Goal: Task Accomplishment & Management: Manage account settings

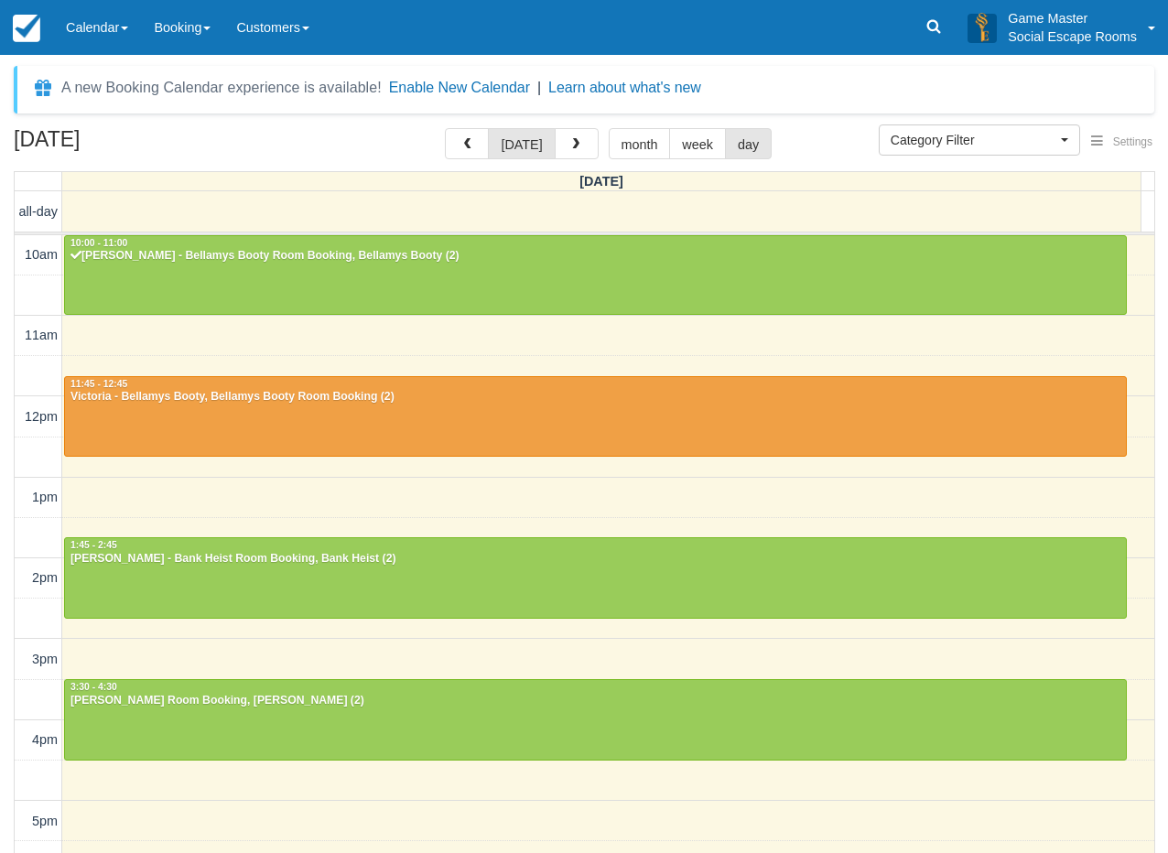
select select
click at [126, 24] on link "Calendar" at bounding box center [97, 27] width 88 height 55
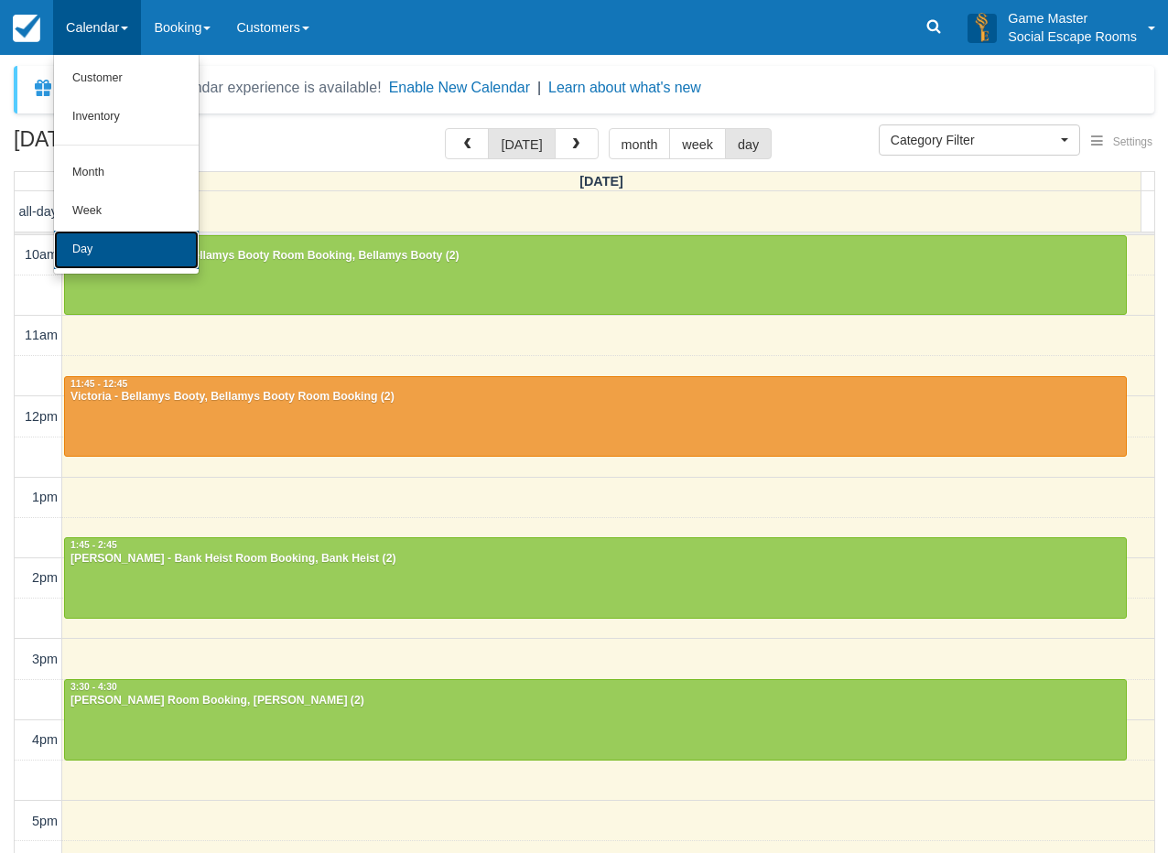
click at [127, 248] on link "Day" at bounding box center [126, 250] width 145 height 38
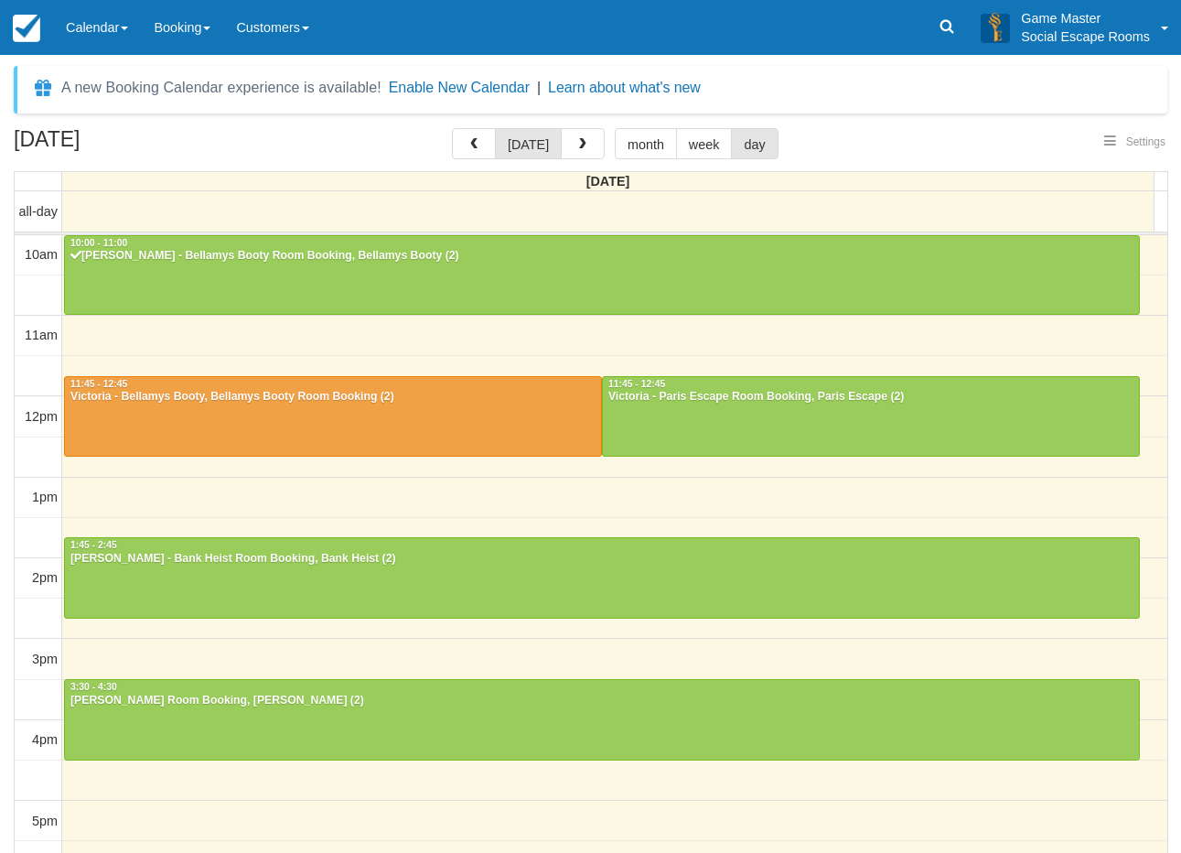
select select
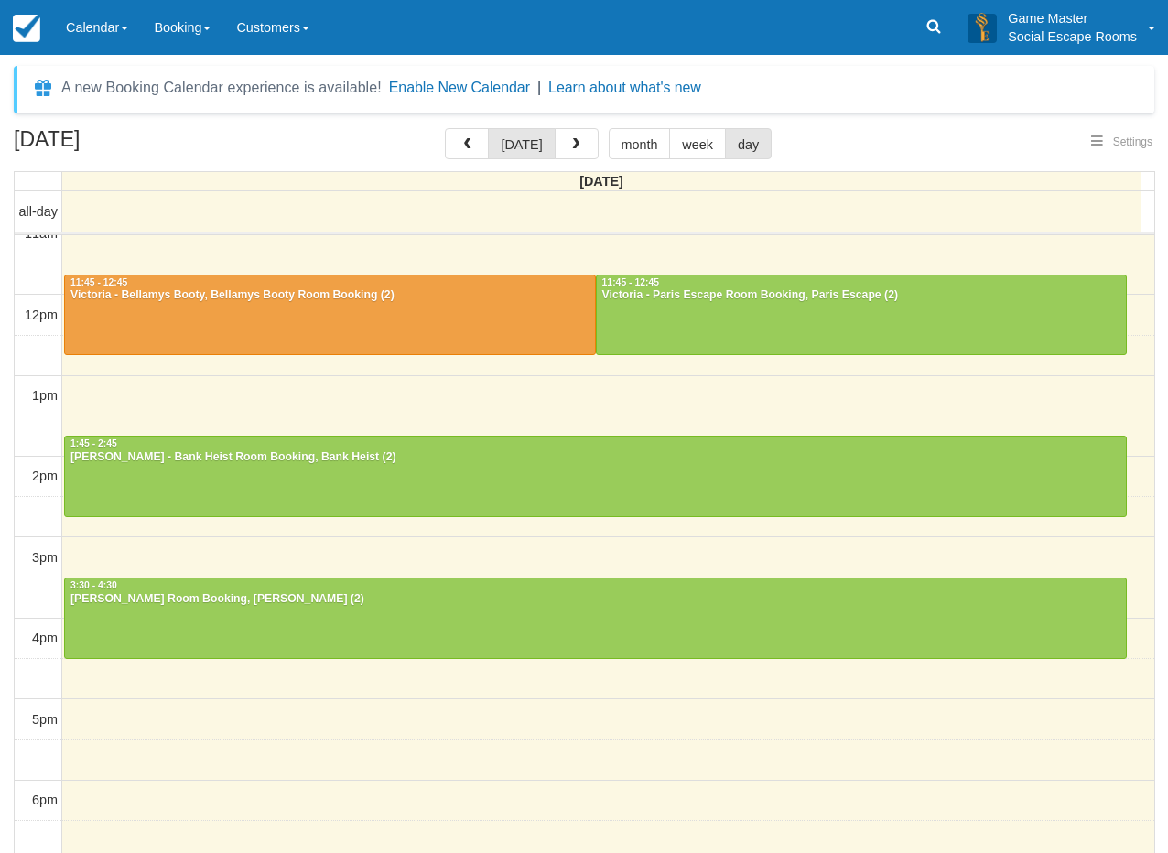
scroll to position [71, 0]
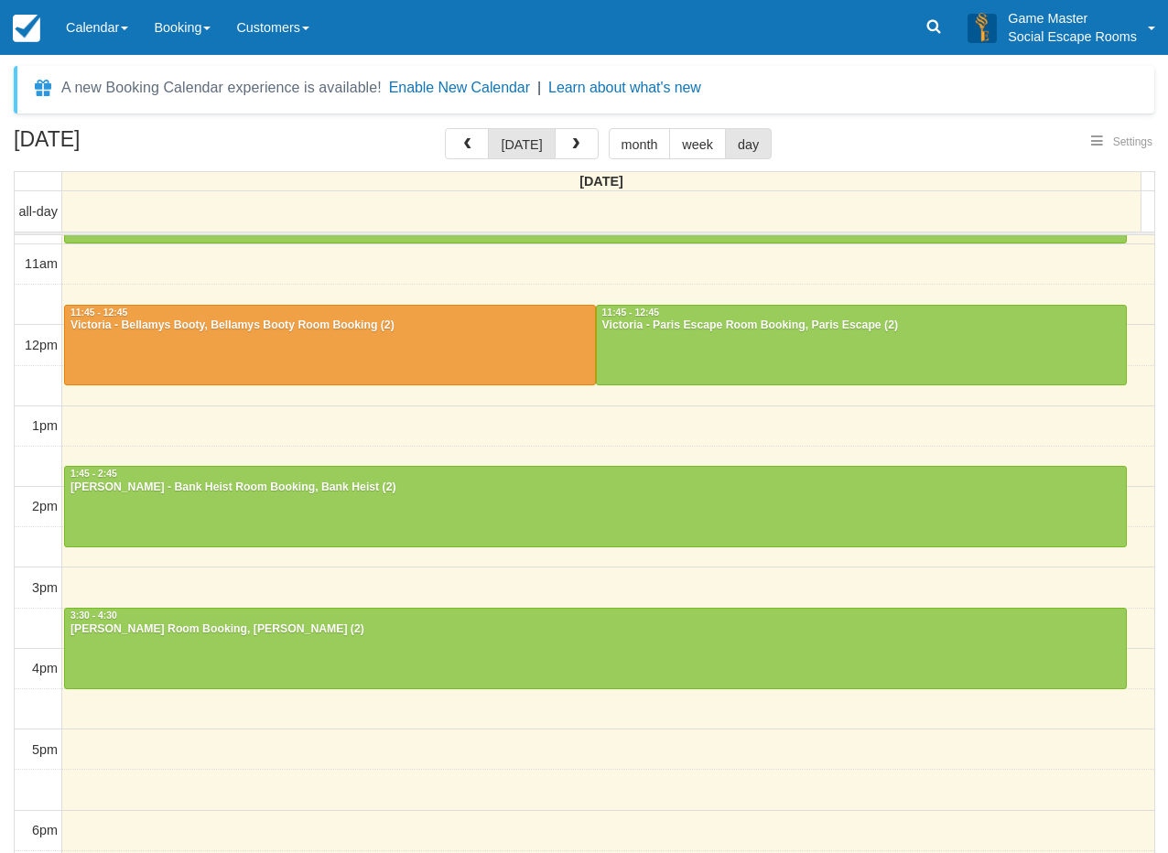
select select
click at [96, 21] on link "Calendar" at bounding box center [97, 27] width 88 height 55
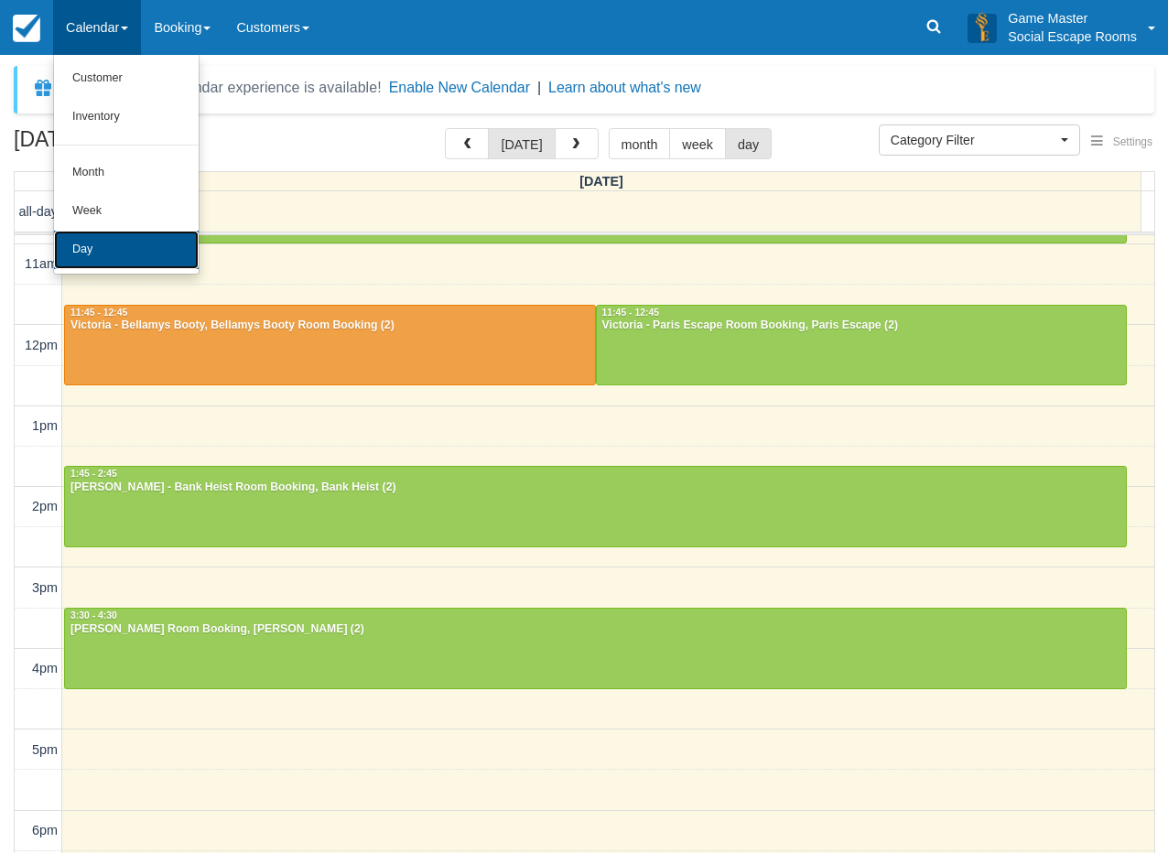
click at [134, 243] on link "Day" at bounding box center [126, 250] width 145 height 38
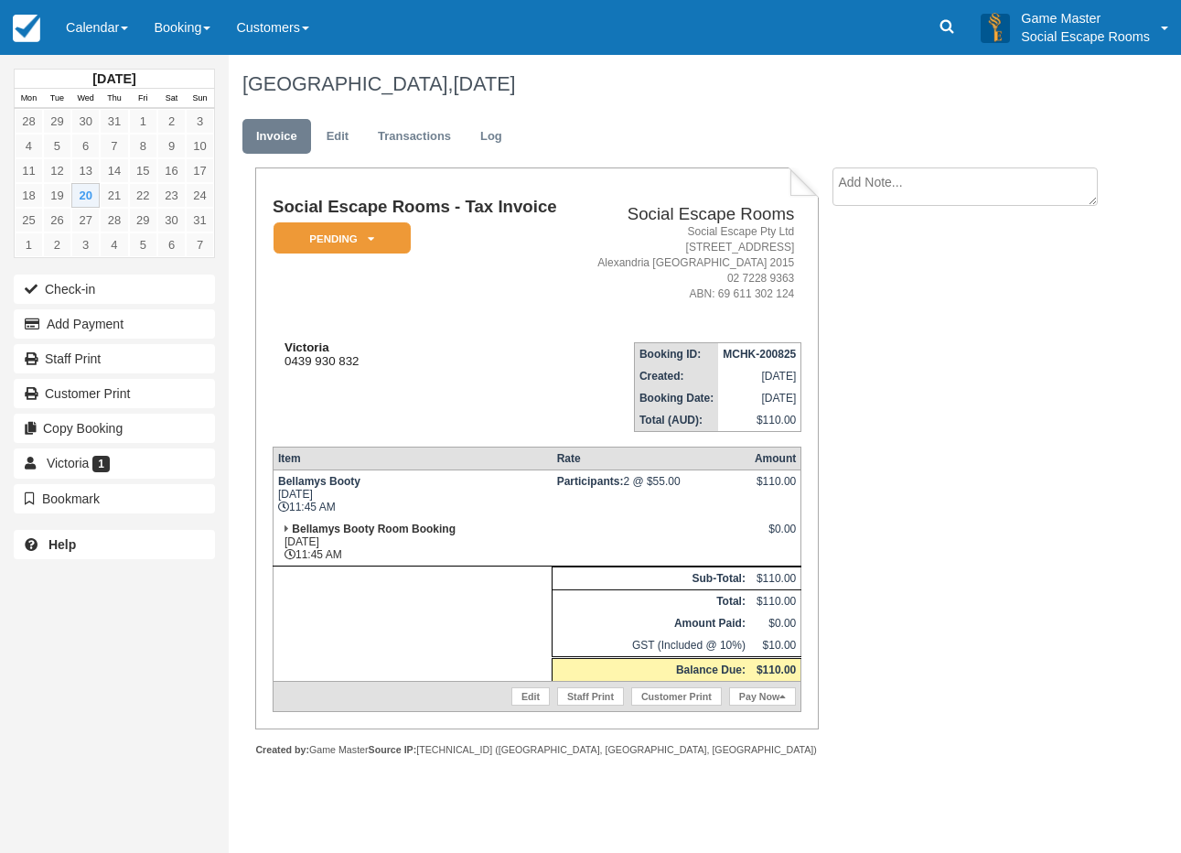
click at [295, 361] on div "Victoria 0439 930 832" at bounding box center [425, 353] width 304 height 27
drag, startPoint x: 295, startPoint y: 361, endPoint x: 339, endPoint y: 361, distance: 44.8
click at [339, 361] on div "Victoria 0439 930 832" at bounding box center [425, 353] width 304 height 27
copy div "0439 930 832"
click at [440, 363] on div "Victoria 0439 930 832" at bounding box center [425, 353] width 304 height 27
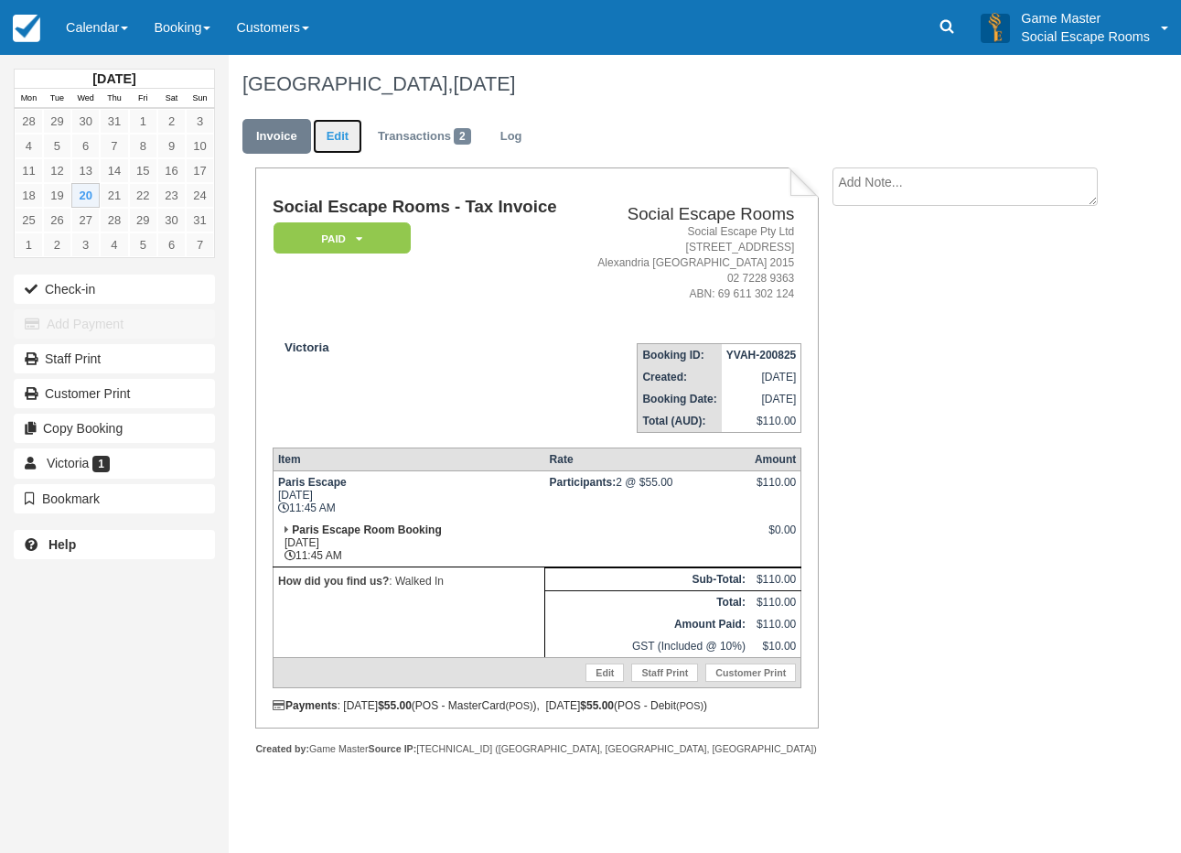
click at [332, 142] on link "Edit" at bounding box center [337, 137] width 49 height 36
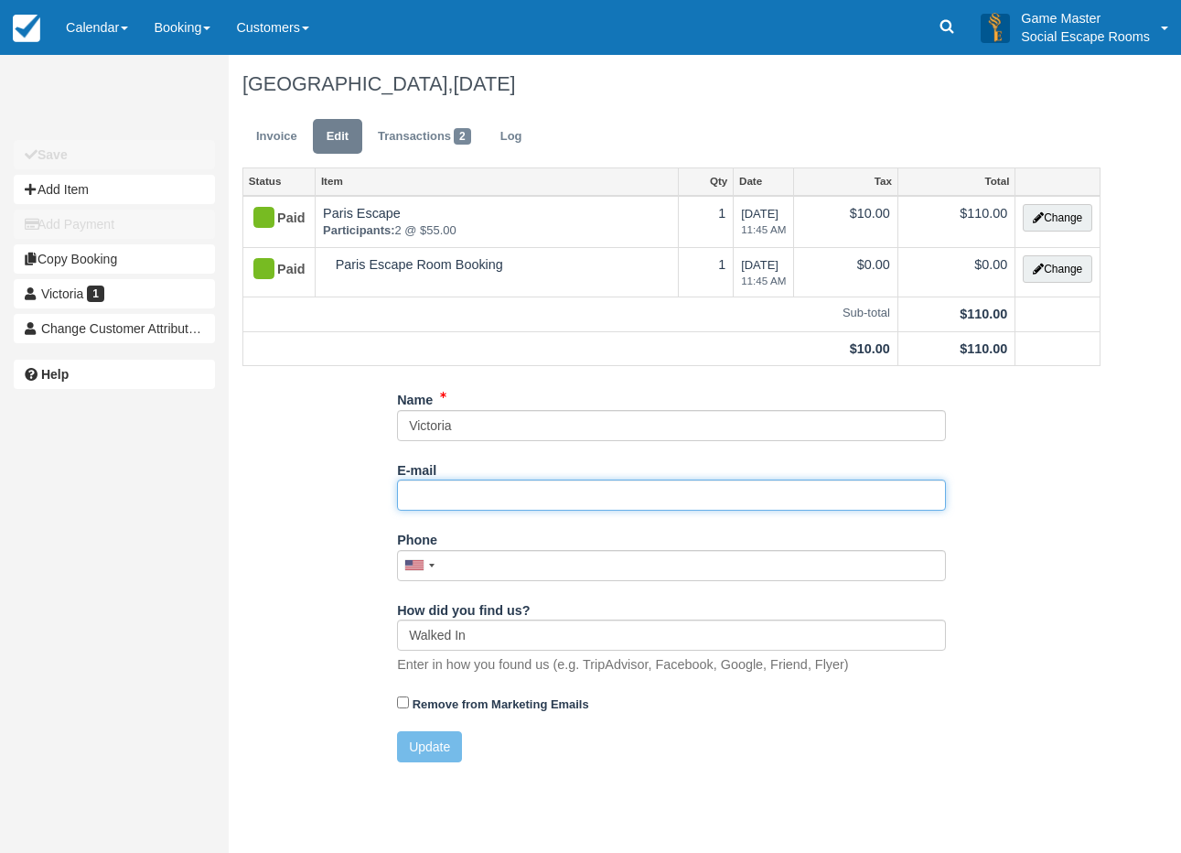
click at [469, 500] on input "E-mail" at bounding box center [671, 495] width 549 height 31
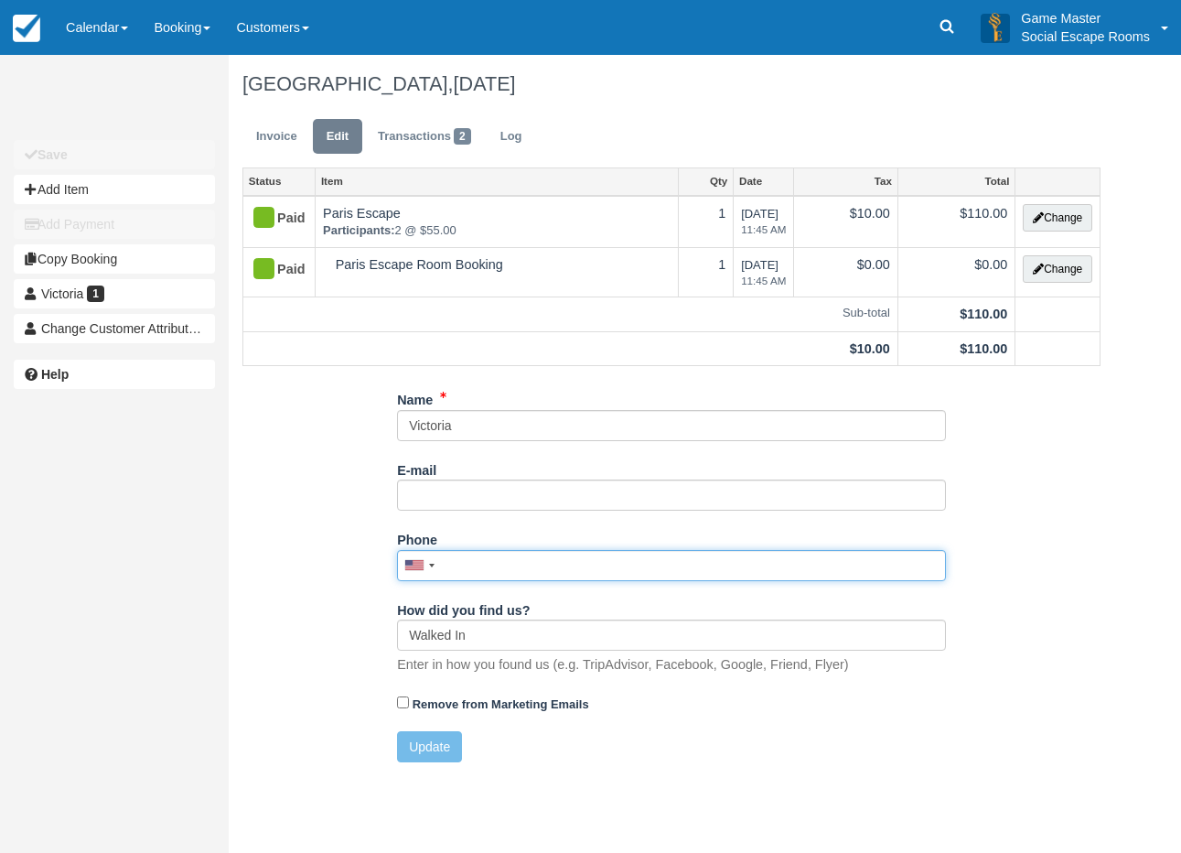
click at [462, 571] on input "Phone" at bounding box center [671, 565] width 549 height 31
click at [426, 567] on div at bounding box center [419, 565] width 42 height 29
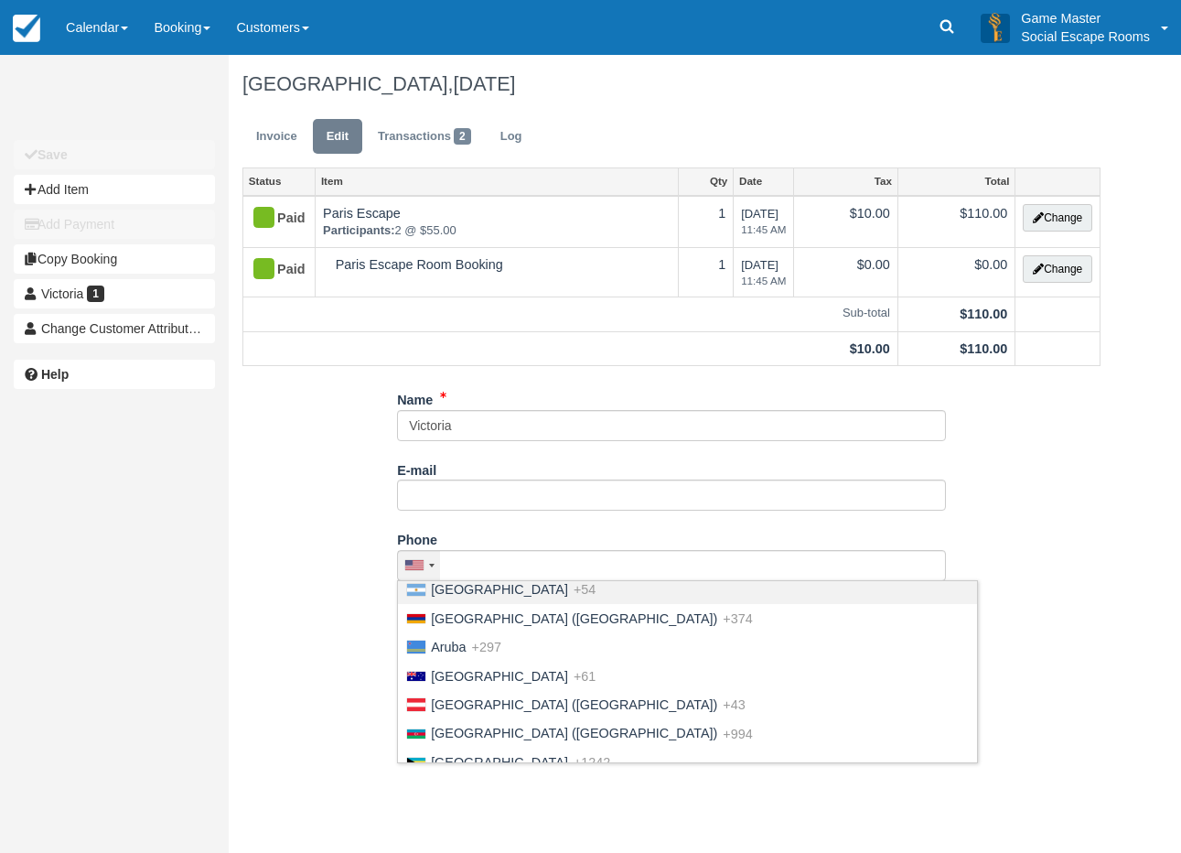
scroll to position [366, 0]
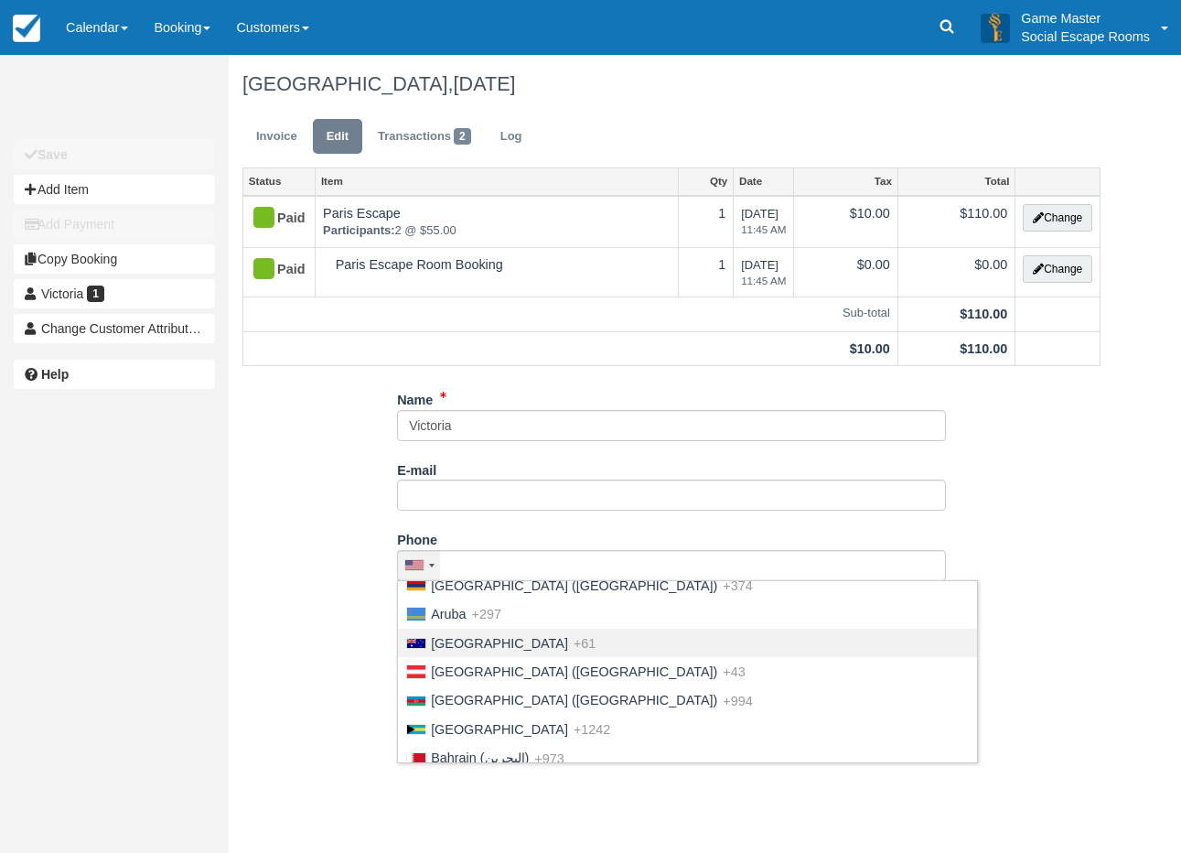
click at [473, 651] on span "Australia" at bounding box center [499, 643] width 137 height 15
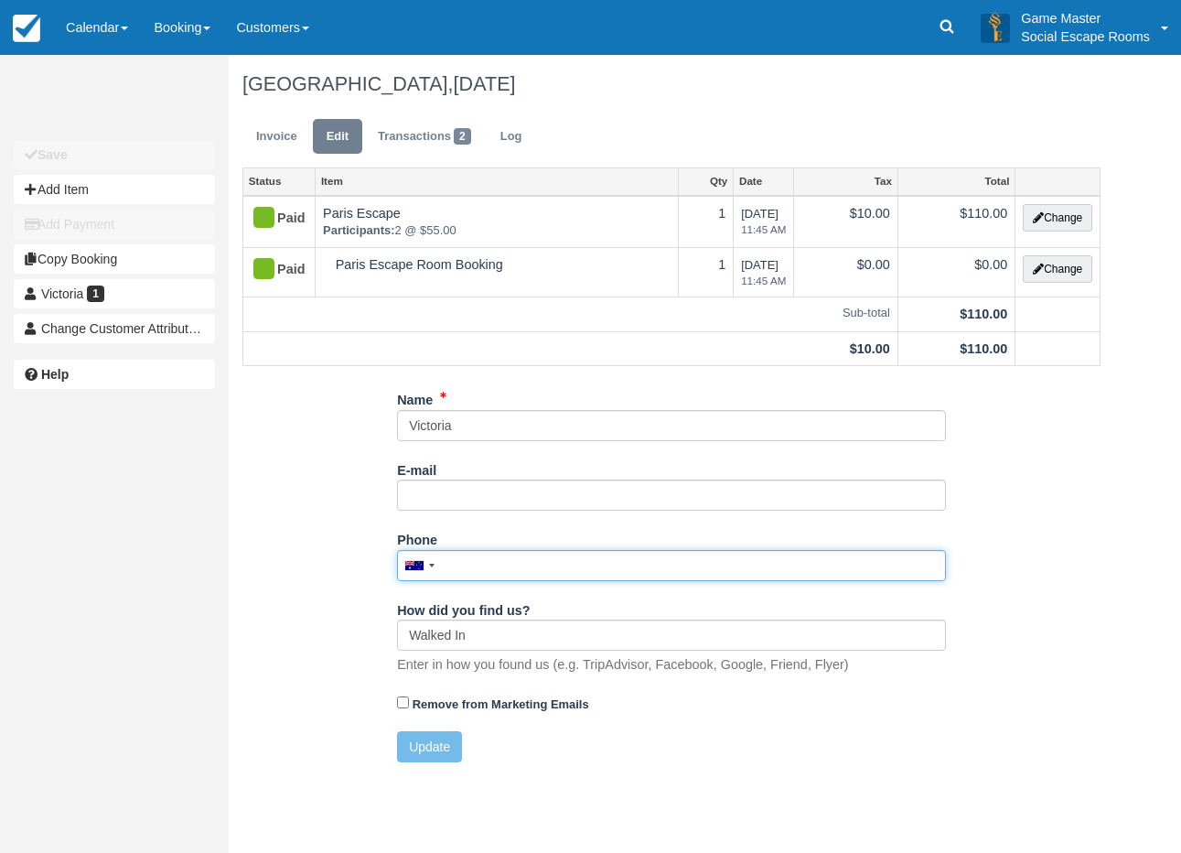
click at [491, 569] on input "Phone" at bounding box center [671, 565] width 549 height 31
paste input "0439 930 832"
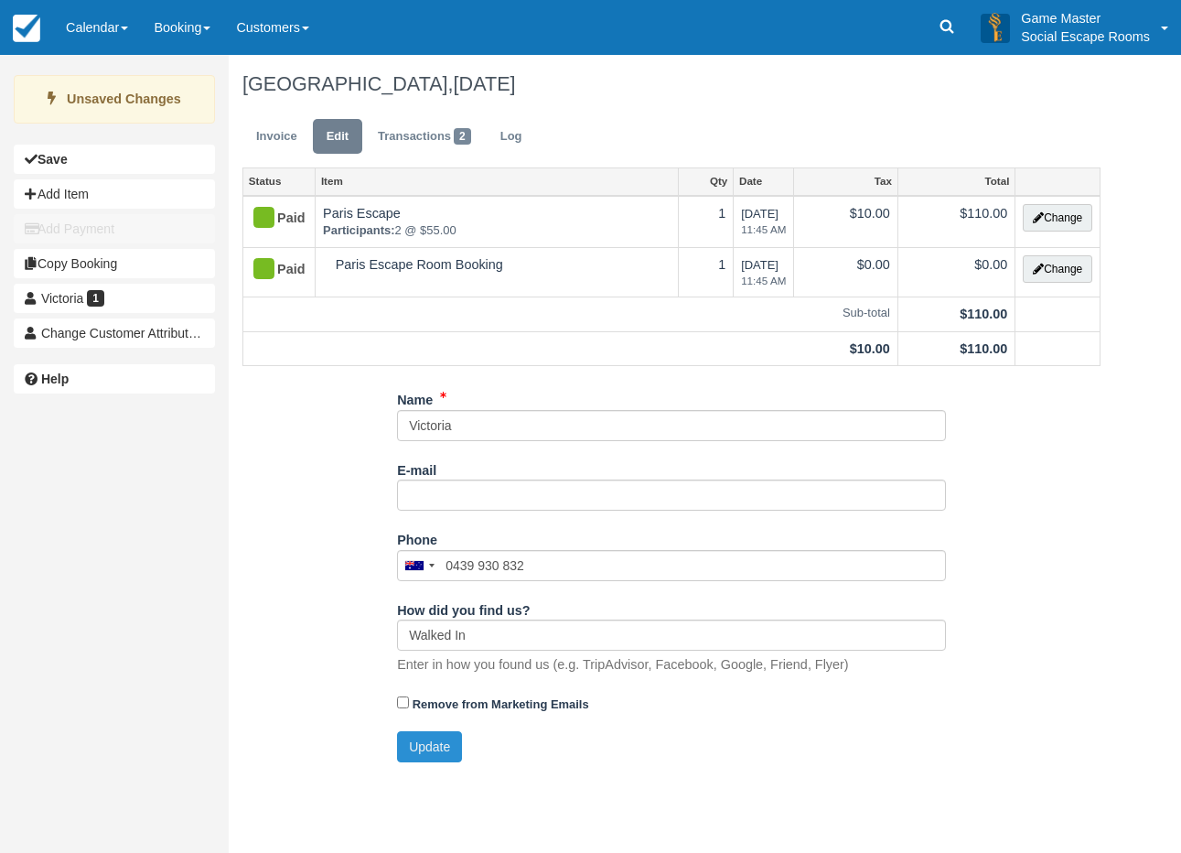
click at [438, 746] on button "Update" at bounding box center [429, 746] width 65 height 31
type input "+61439930832"
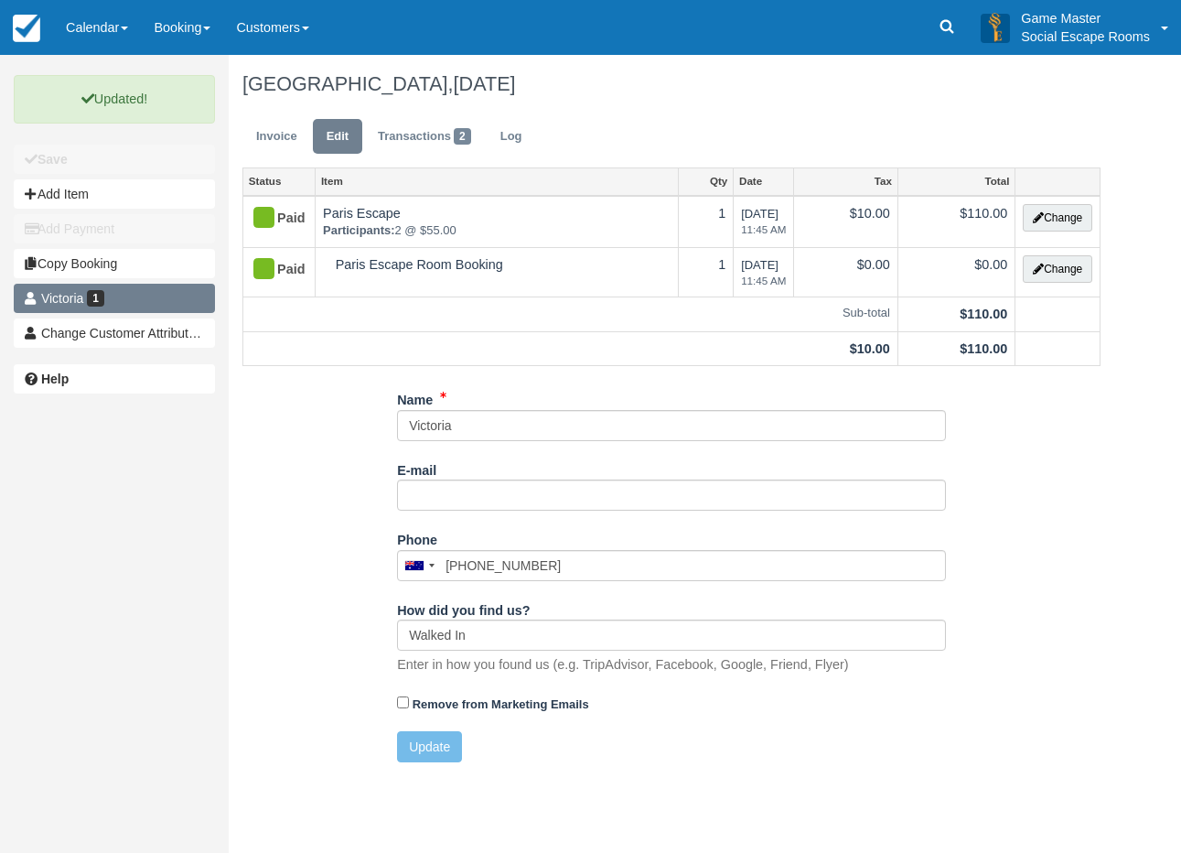
click at [182, 298] on link "Victoria 1" at bounding box center [114, 298] width 201 height 29
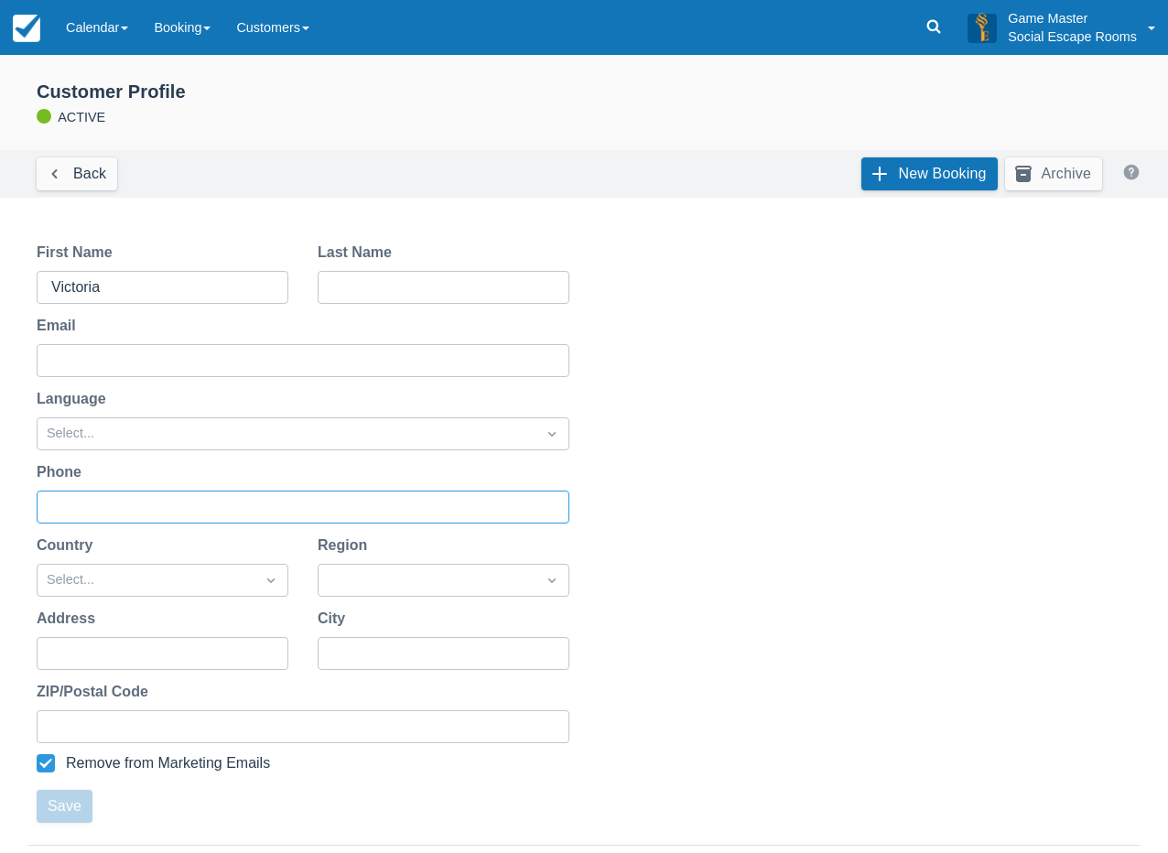
click at [114, 500] on input "Phone" at bounding box center [301, 506] width 500 height 33
paste input "0439 930 832"
type input "0439 930 832"
click at [73, 804] on button "Save" at bounding box center [65, 806] width 56 height 33
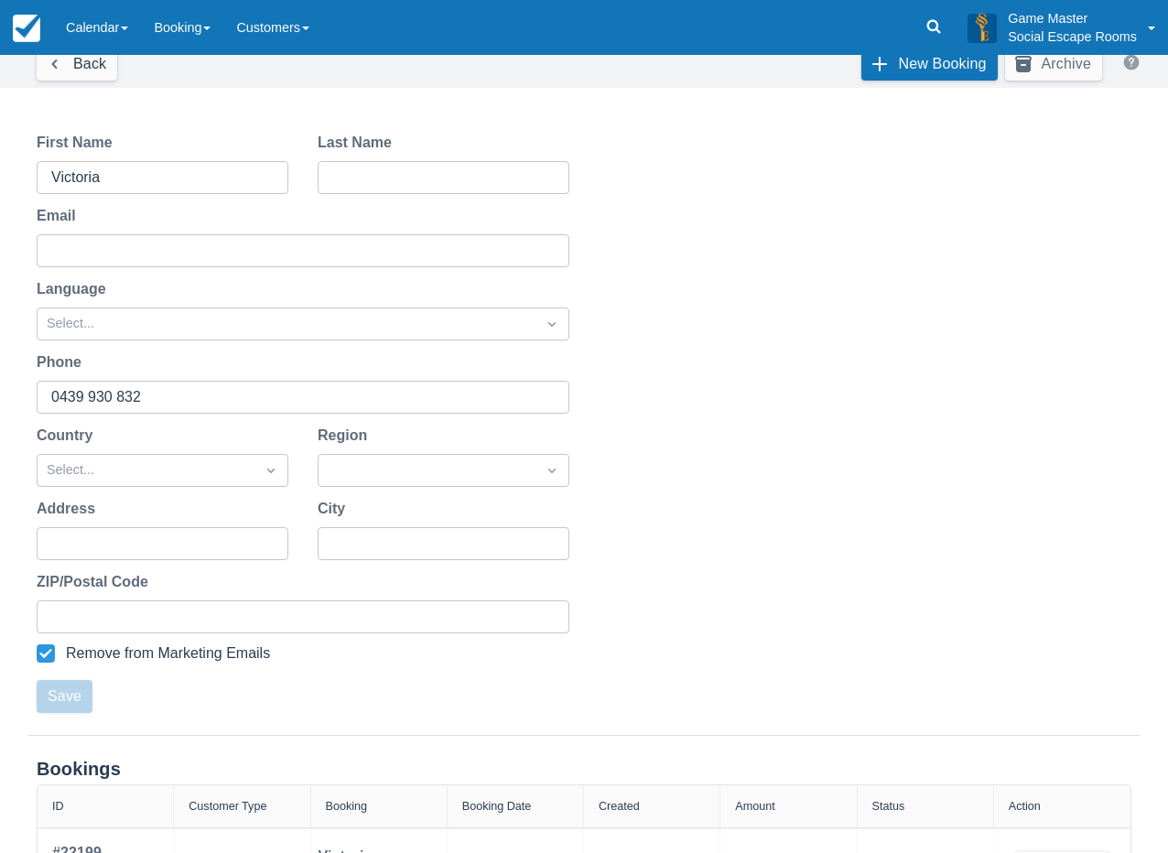
scroll to position [236, 0]
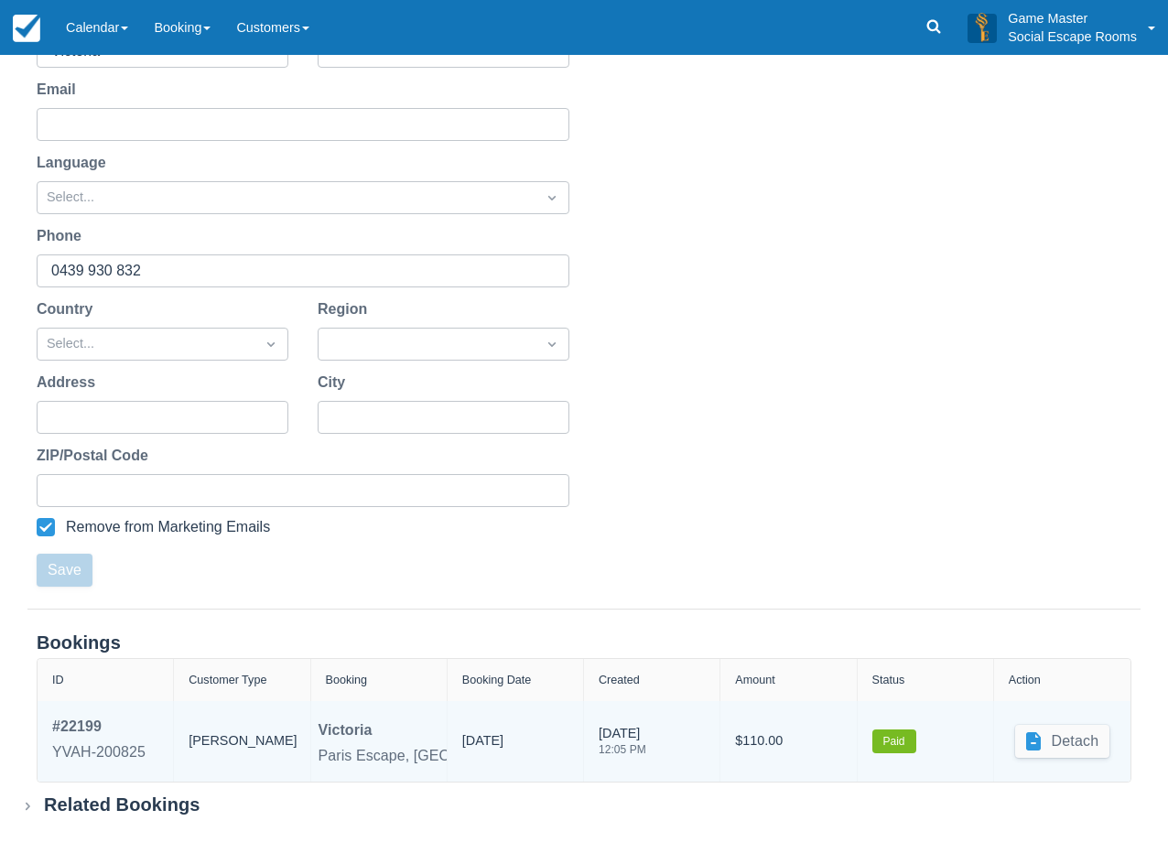
click at [102, 802] on div "Related Bookings" at bounding box center [122, 804] width 156 height 23
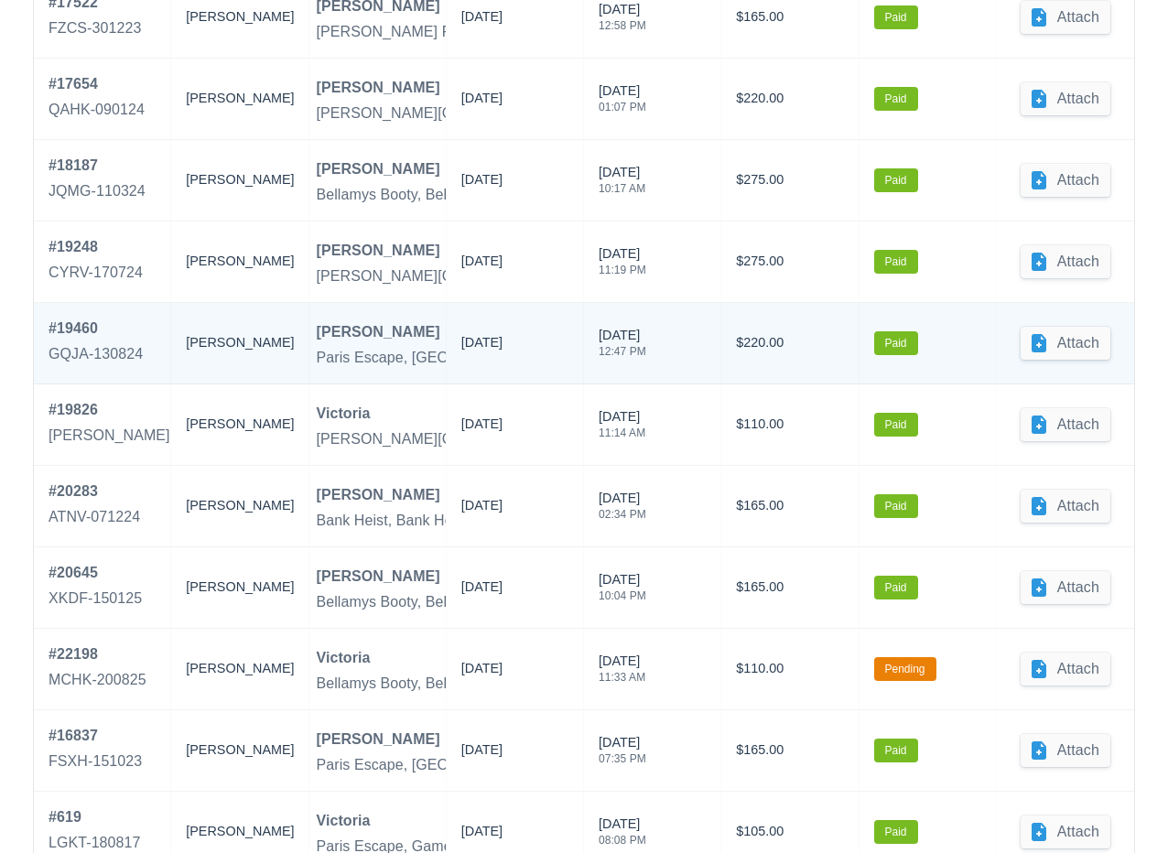
scroll to position [1151, 0]
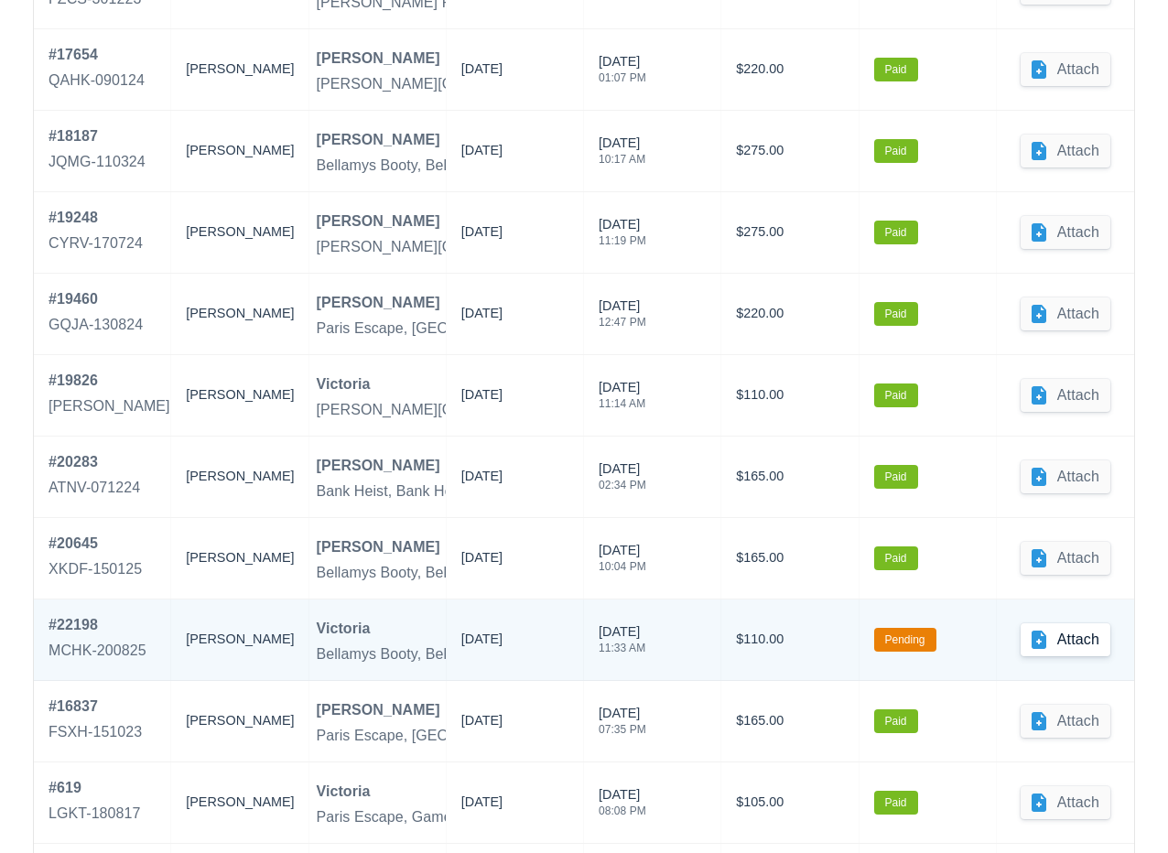
click at [1059, 640] on button "Attach" at bounding box center [1065, 639] width 90 height 33
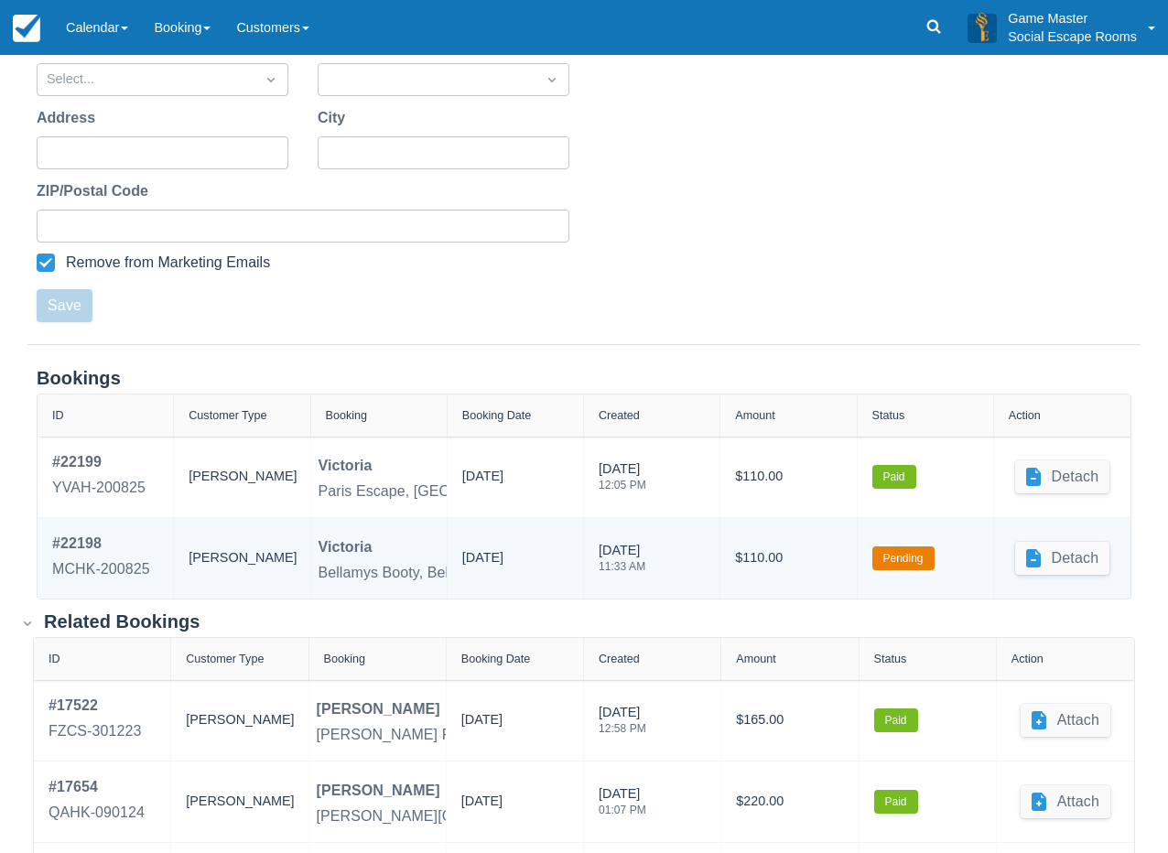
scroll to position [0, 0]
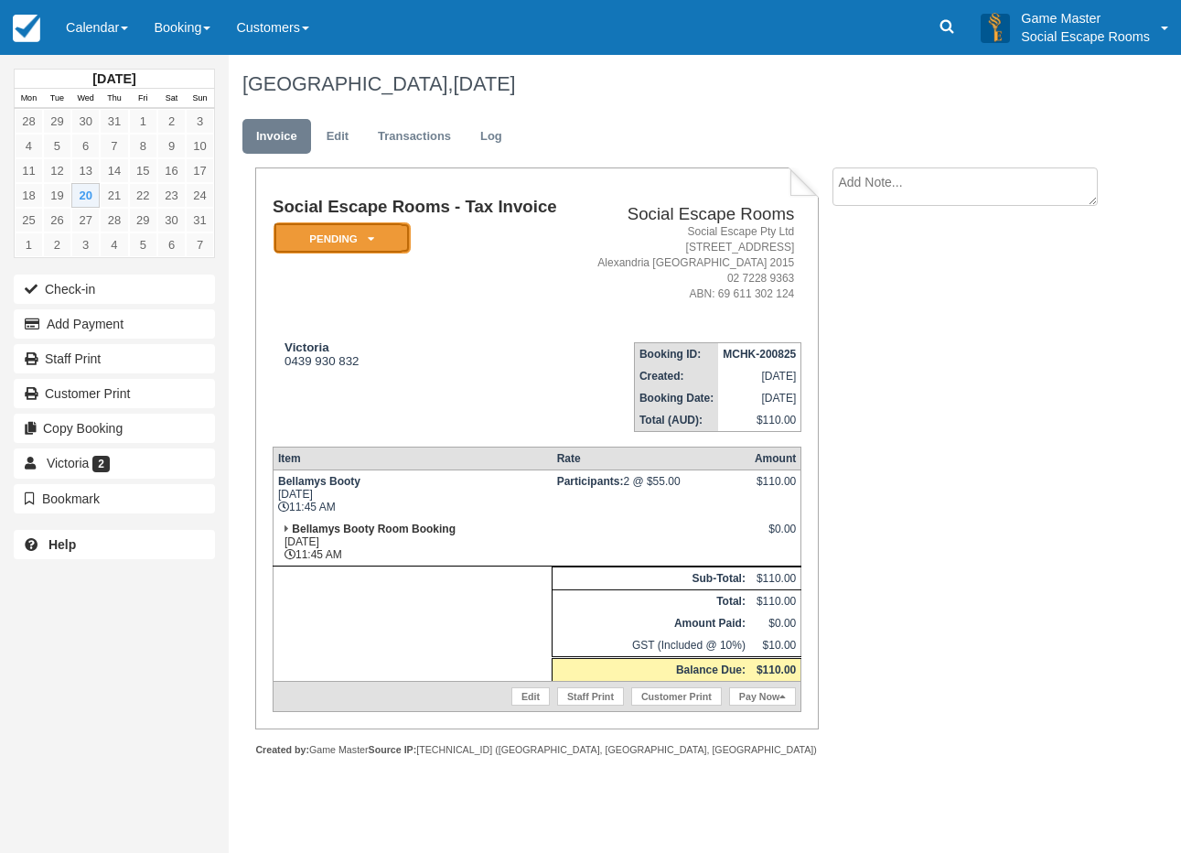
click at [311, 239] on em "Pending" at bounding box center [342, 238] width 137 height 32
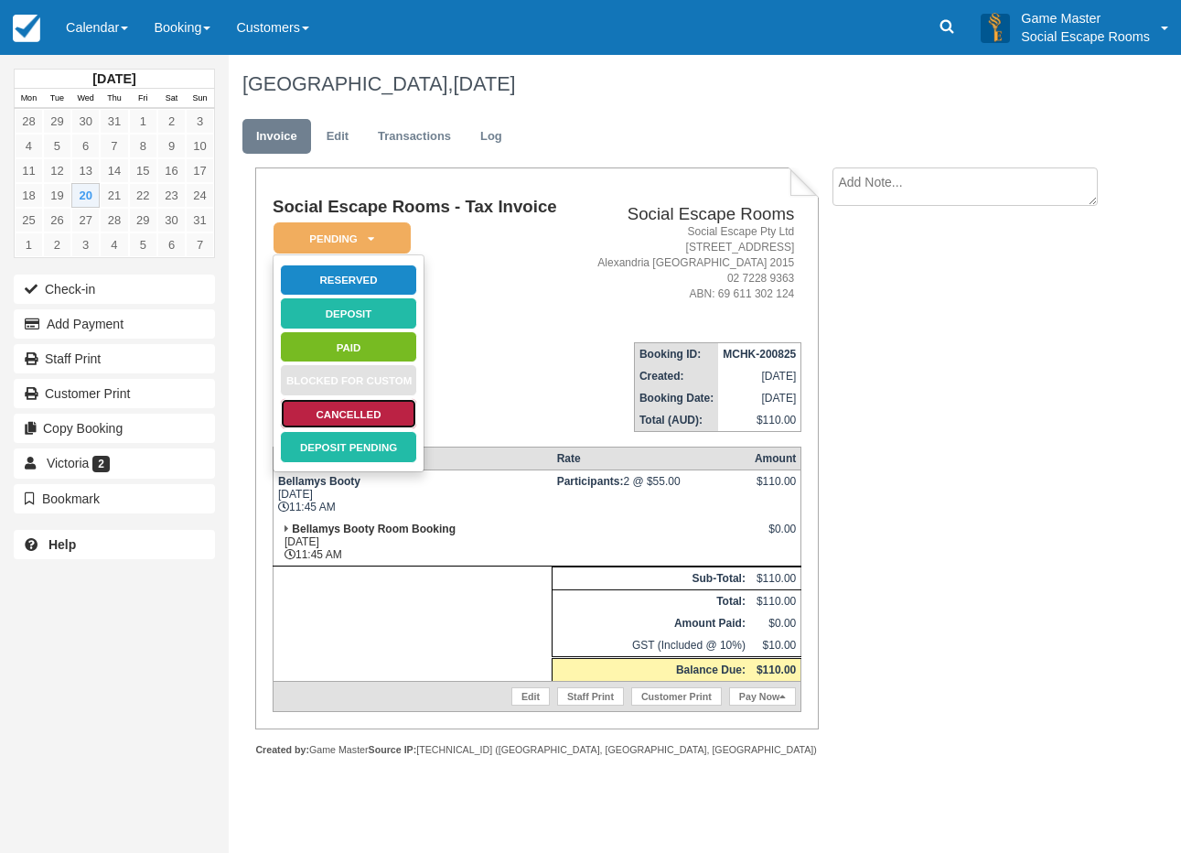
click at [342, 412] on link "Cancelled" at bounding box center [348, 414] width 137 height 32
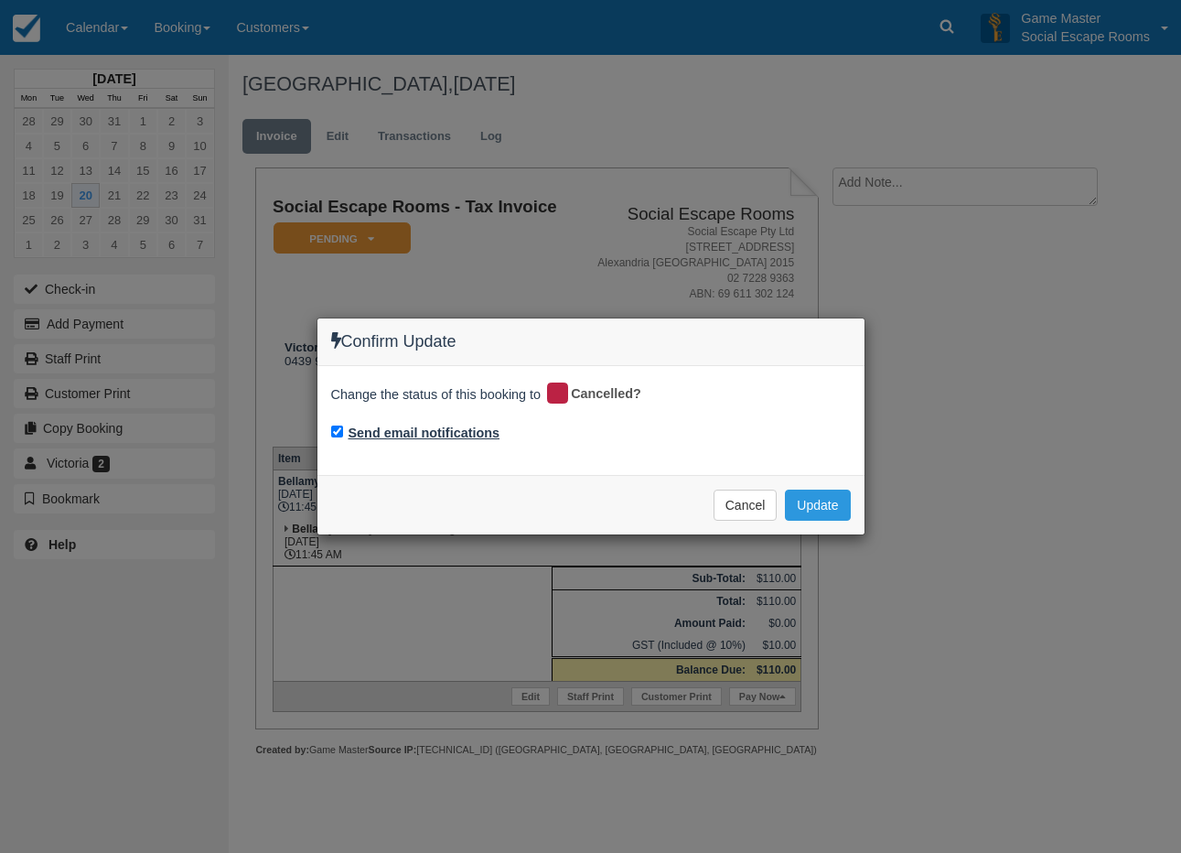
click at [480, 426] on label "Send email notifications" at bounding box center [425, 433] width 152 height 19
click at [343, 426] on input "Send email notifications" at bounding box center [337, 432] width 12 height 12
checkbox input "false"
click at [808, 506] on button "Update" at bounding box center [817, 505] width 65 height 31
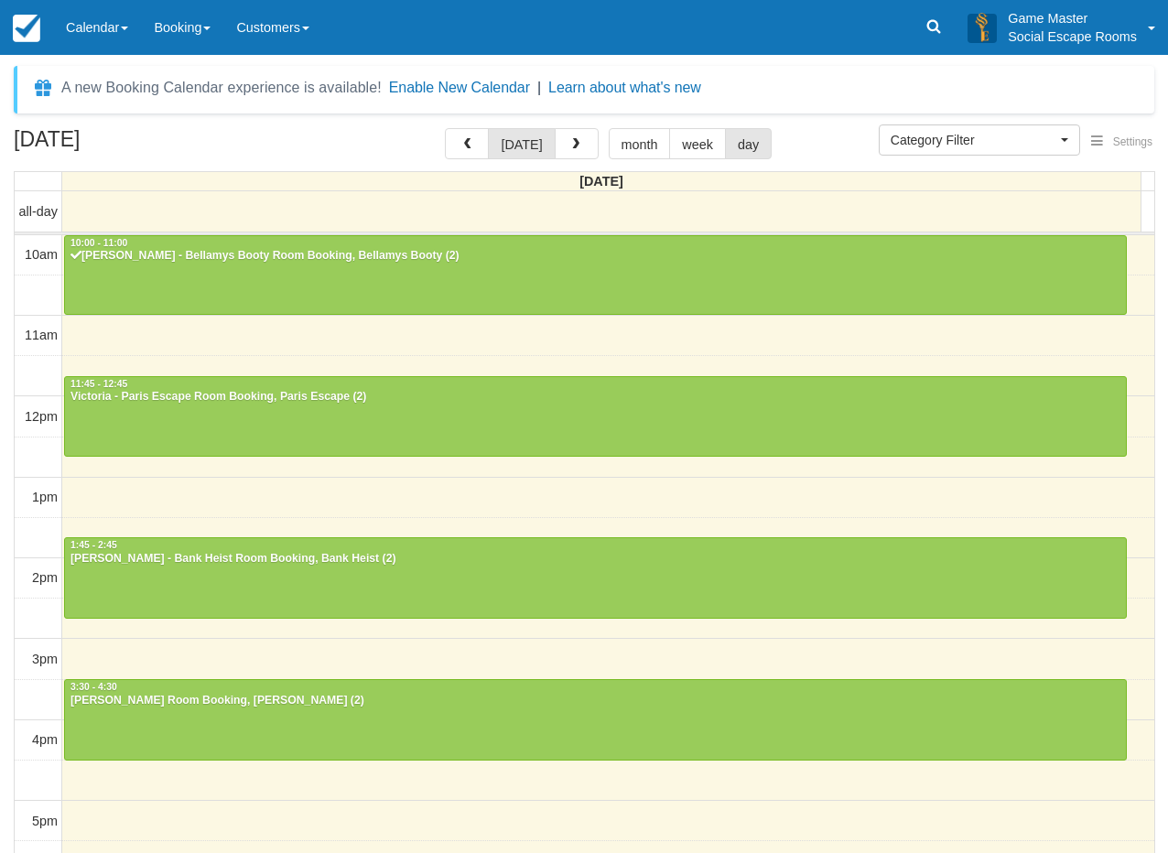
select select
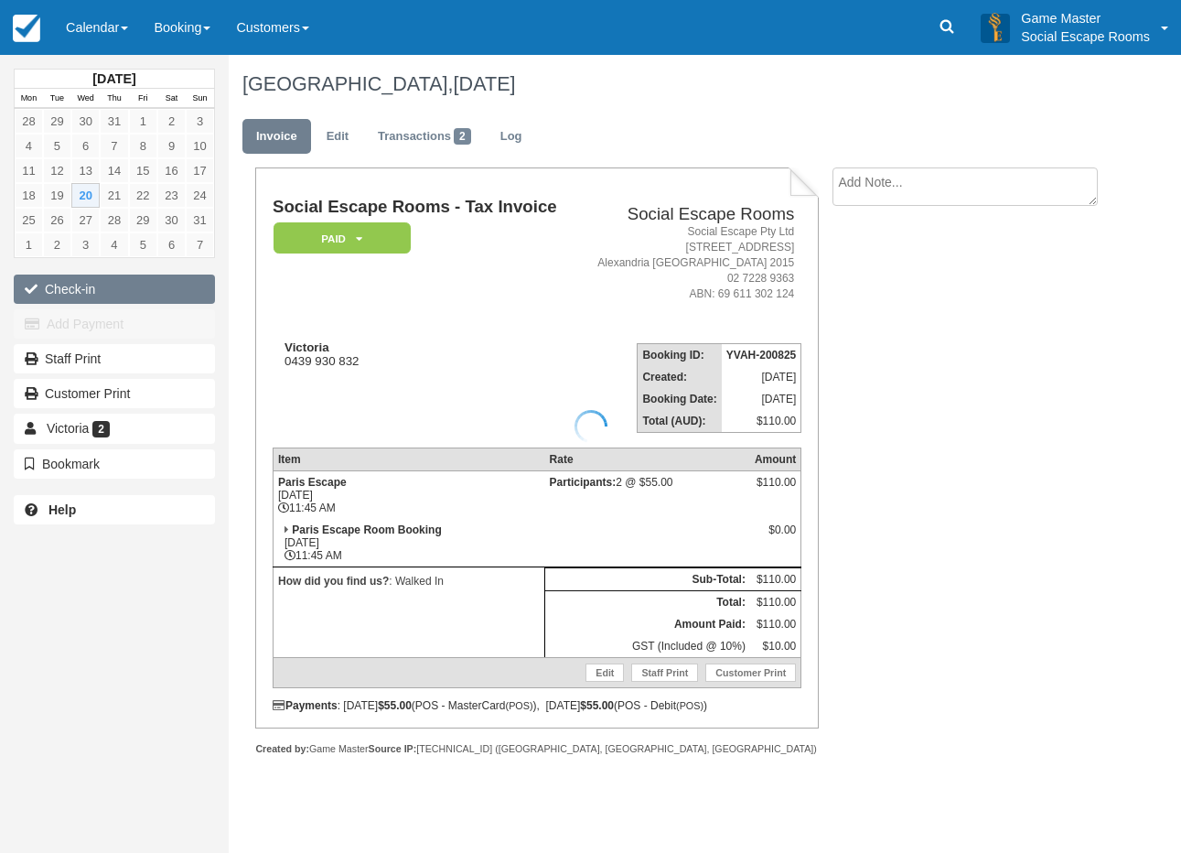
click at [124, 284] on button "Check-in" at bounding box center [114, 289] width 201 height 29
